Goal: Transaction & Acquisition: Register for event/course

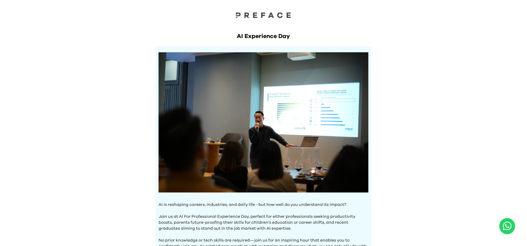
click at [69, 129] on div "AI Experience Day AI is reshaping careers, industries, and daily life - but how…" at bounding box center [263, 234] width 527 height 468
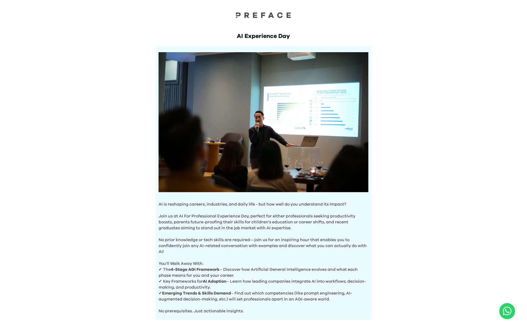
click at [495, 44] on div "AI Experience Day AI is reshaping careers, industries, and daily life - but how…" at bounding box center [263, 234] width 527 height 468
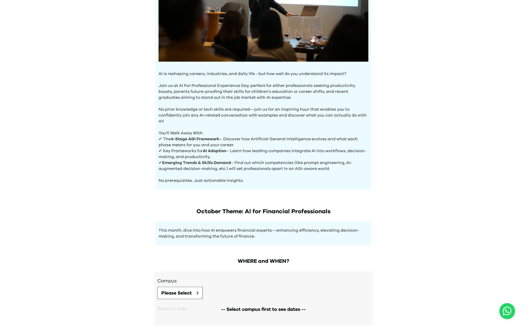
scroll to position [162, 0]
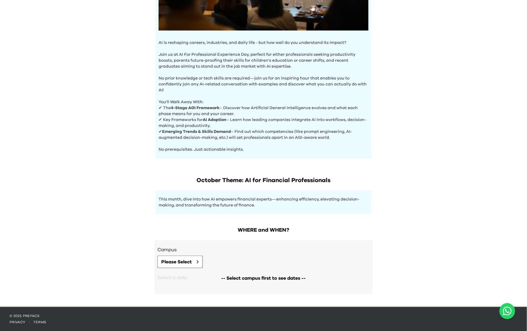
click at [311, 245] on div "-- Select campus first to see dates --" at bounding box center [263, 278] width 212 height 20
click at [34, 245] on p "© 2025 Preface" at bounding box center [263, 315] width 508 height 5
click at [179, 245] on span "Please Select" at bounding box center [176, 261] width 31 height 7
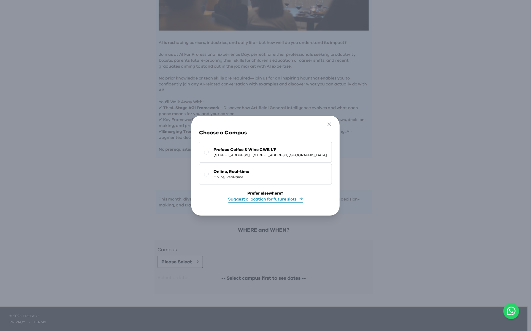
drag, startPoint x: 215, startPoint y: 148, endPoint x: 239, endPoint y: 155, distance: 24.6
click at [217, 147] on span "Preface Coffee & Wine CWB 1/F" at bounding box center [269, 150] width 113 height 6
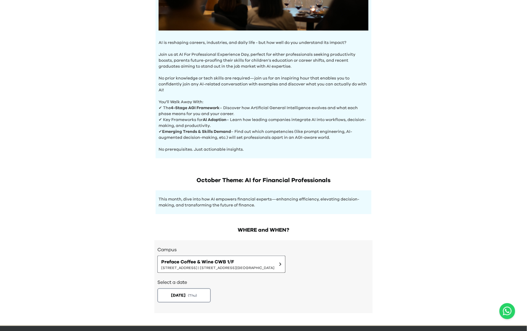
scroll to position [180, 0]
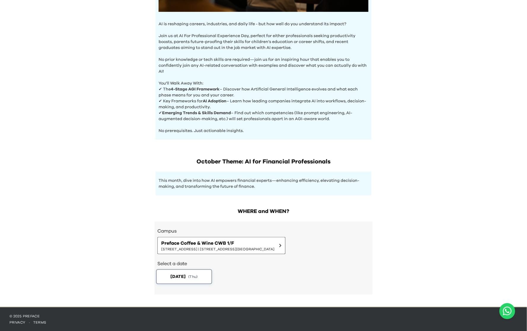
click at [198, 245] on span "( Thu )" at bounding box center [192, 276] width 9 height 5
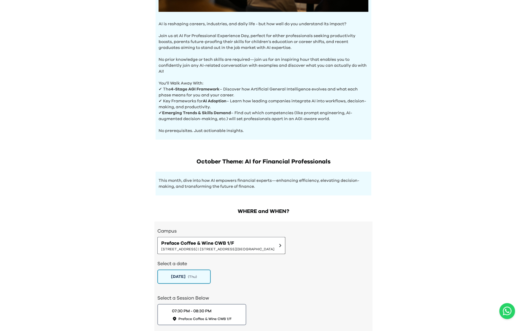
click at [433, 245] on div "AI Experience Day AI is reshaping careers, industries, and daily life - but how…" at bounding box center [263, 84] width 527 height 528
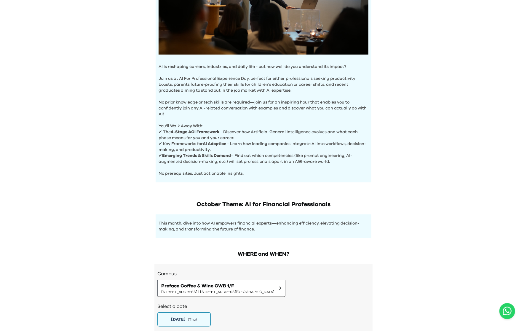
scroll to position [79, 0]
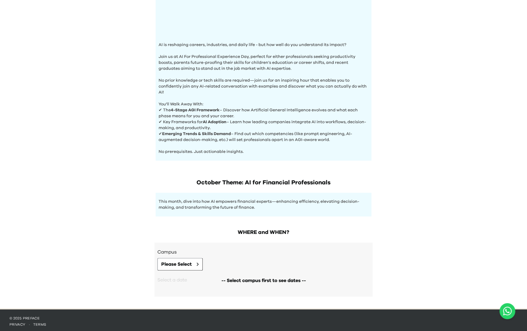
scroll to position [162, 0]
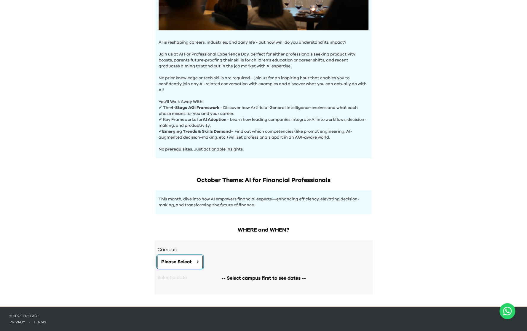
click at [185, 261] on span "Please Select" at bounding box center [176, 261] width 31 height 7
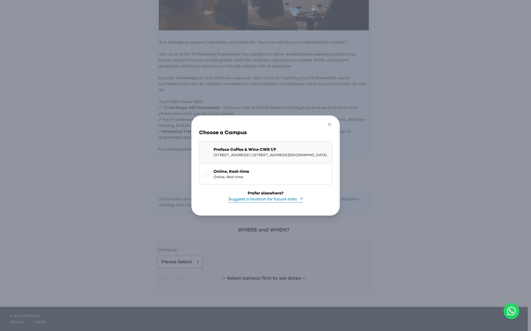
click at [199, 153] on button "Preface Coffee & Wine CWB 1/F 1/F, [STREET_ADDRESS]The Sharp 1樓" at bounding box center [265, 151] width 133 height 21
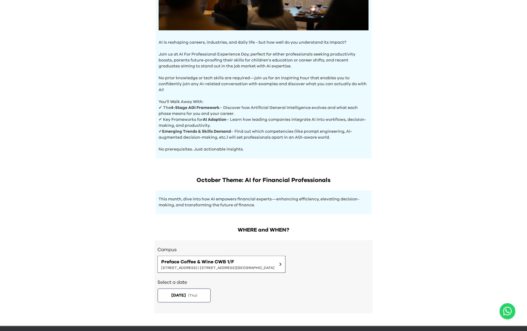
scroll to position [181, 0]
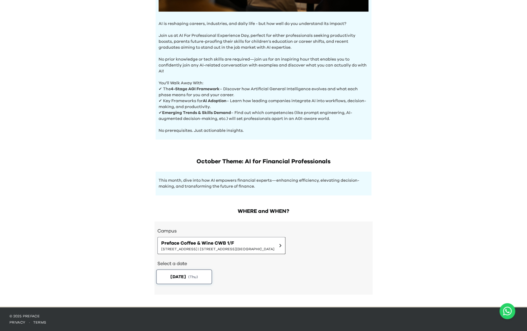
click at [189, 272] on button "[DATE] ( Thu )" at bounding box center [184, 276] width 56 height 15
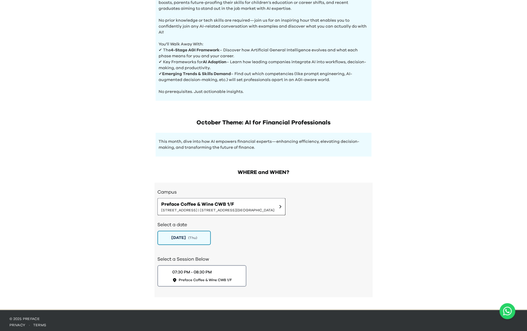
scroll to position [222, 0]
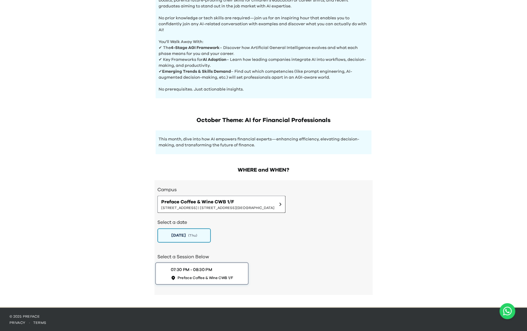
click at [233, 278] on span "Preface Coffee & Wine CWB 1/F" at bounding box center [206, 277] width 56 height 5
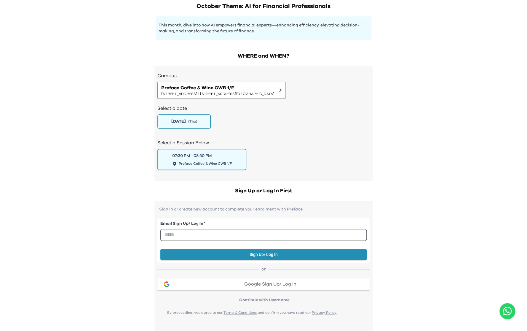
scroll to position [307, 0]
